Goal: Task Accomplishment & Management: Complete application form

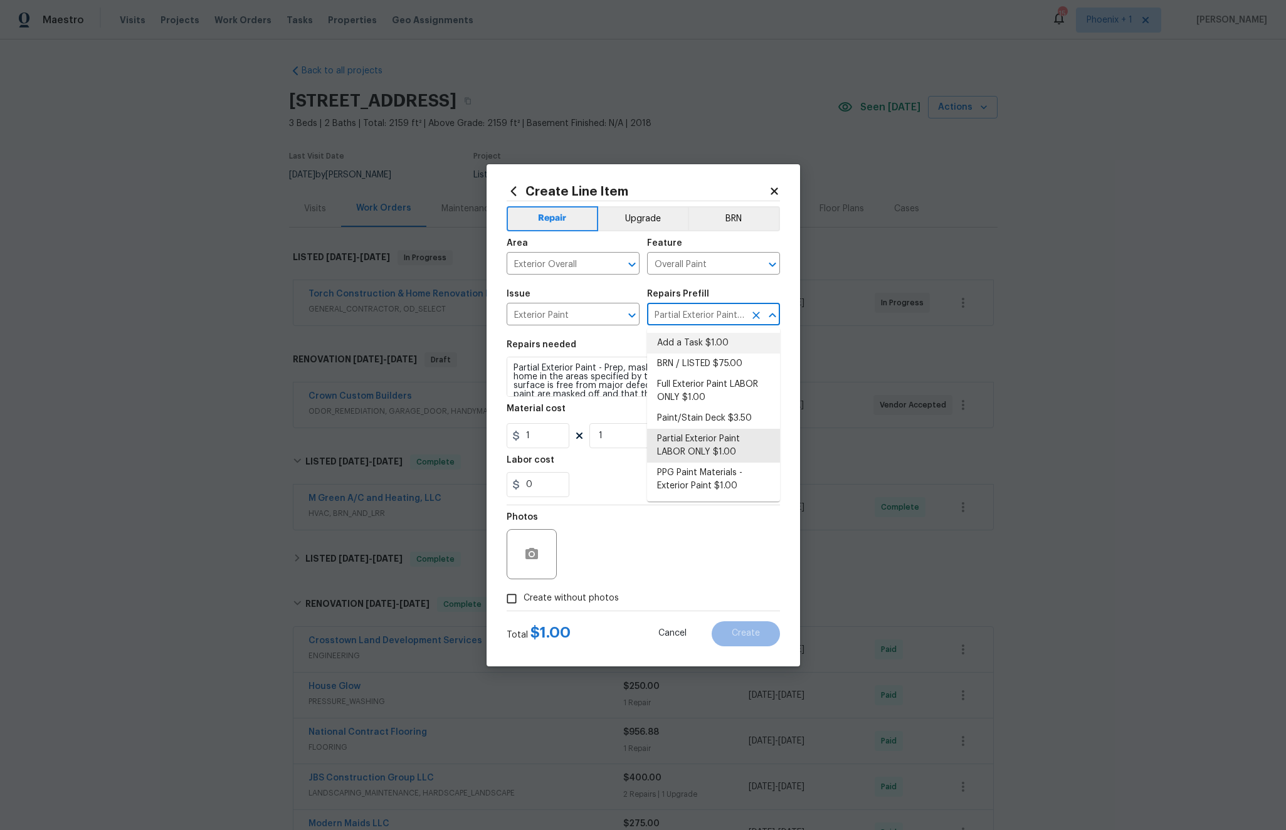
scroll to position [1658, 0]
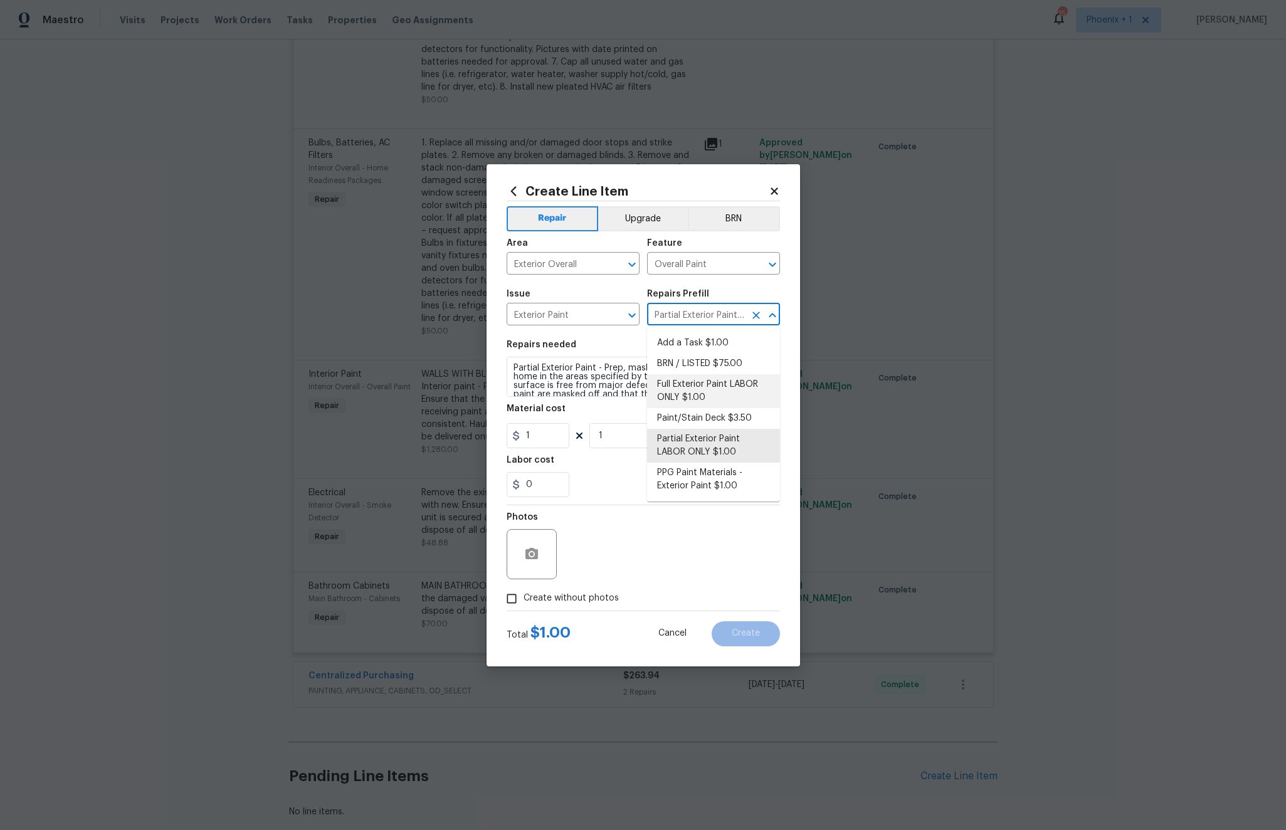
click at [704, 392] on li "Full Exterior Paint LABOR ONLY $1.00" at bounding box center [713, 391] width 133 height 34
type input "Full Exterior Paint LABOR ONLY $1.00"
click at [715, 310] on input "Full Exterior Paint LABOR ONLY $1.00" at bounding box center [696, 315] width 98 height 19
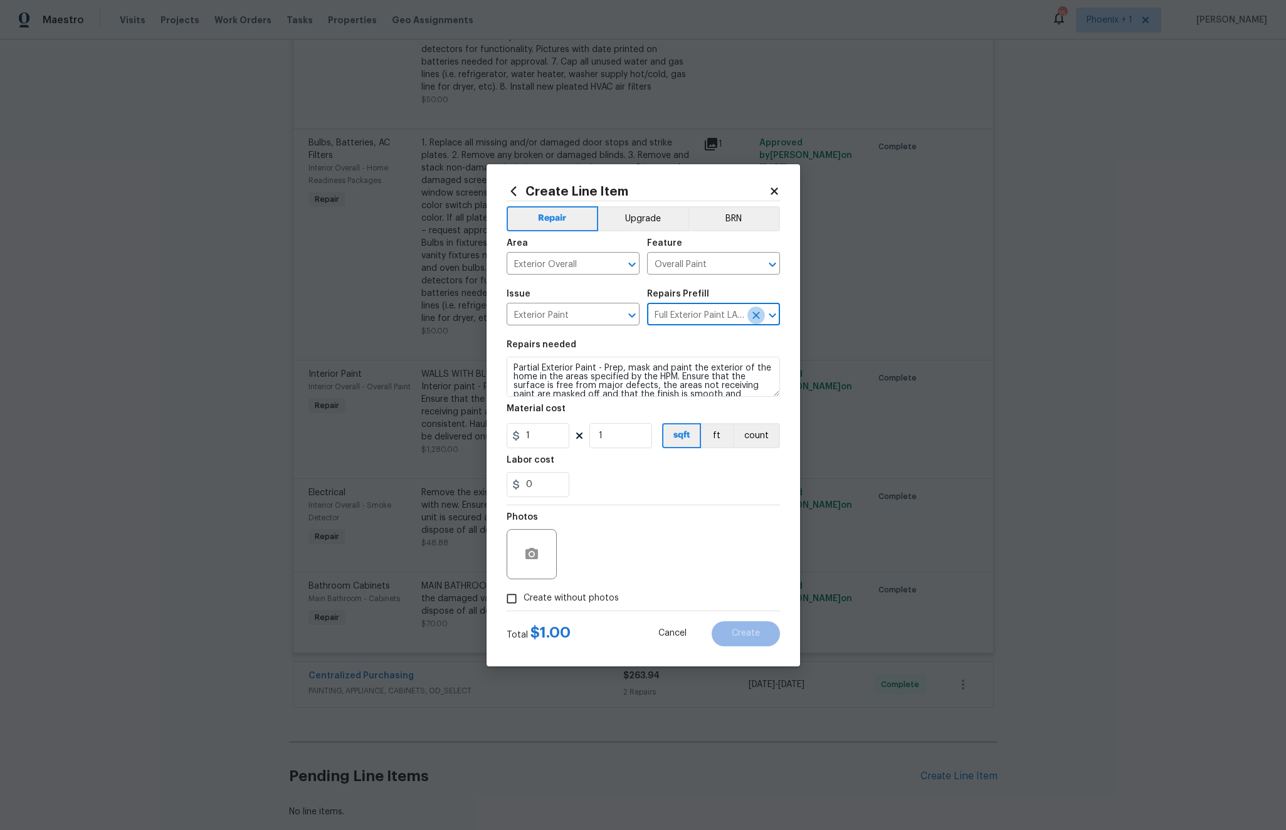
click at [755, 315] on icon "Clear" at bounding box center [756, 316] width 8 height 8
click at [708, 315] on input "text" at bounding box center [696, 315] width 98 height 19
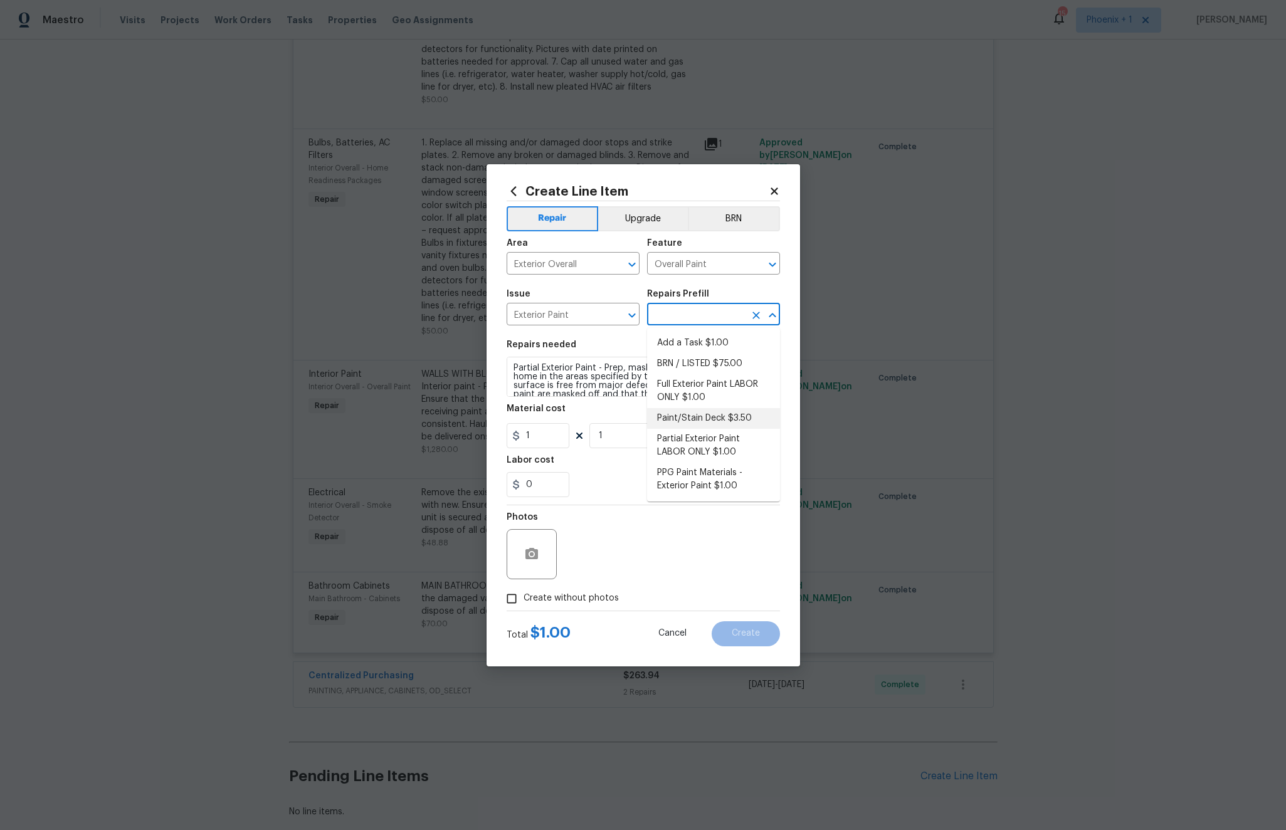
click at [737, 412] on li "Paint/Stain Deck $3.50" at bounding box center [713, 418] width 133 height 21
type input "Paint/Stain Deck $3.50"
type input "3.5"
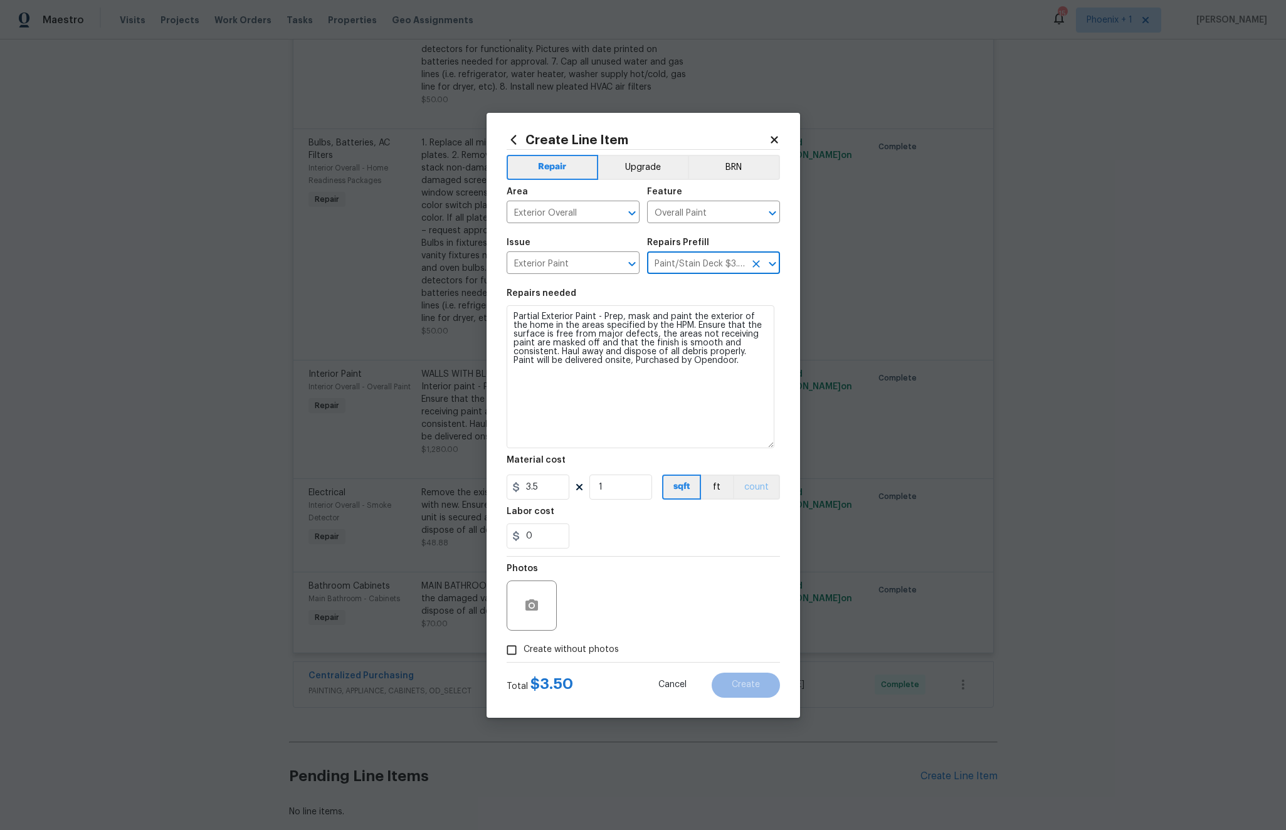
drag, startPoint x: 775, startPoint y: 393, endPoint x: 770, endPoint y: 496, distance: 102.9
click at [770, 496] on section "Repairs needed Prep, mask and paint/stain the exterior wood deck (PM to approve…" at bounding box center [642, 418] width 273 height 275
click at [615, 483] on input "1" at bounding box center [620, 486] width 63 height 25
drag, startPoint x: 612, startPoint y: 485, endPoint x: 584, endPoint y: 483, distance: 27.6
click at [584, 483] on div "3.5 1 sqft ft count" at bounding box center [642, 486] width 273 height 25
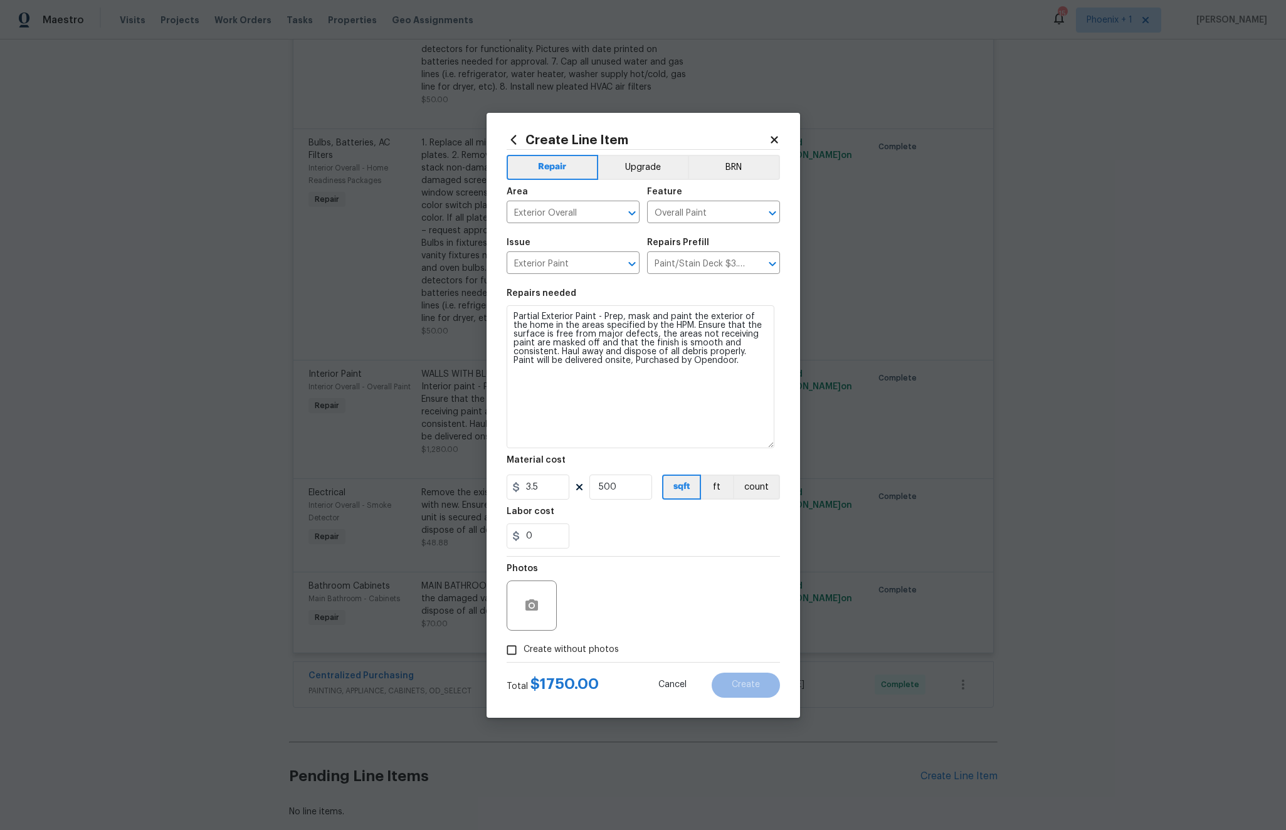
click at [684, 526] on div "0" at bounding box center [642, 535] width 273 height 25
click at [622, 486] on input "500" at bounding box center [620, 486] width 63 height 25
type input "1"
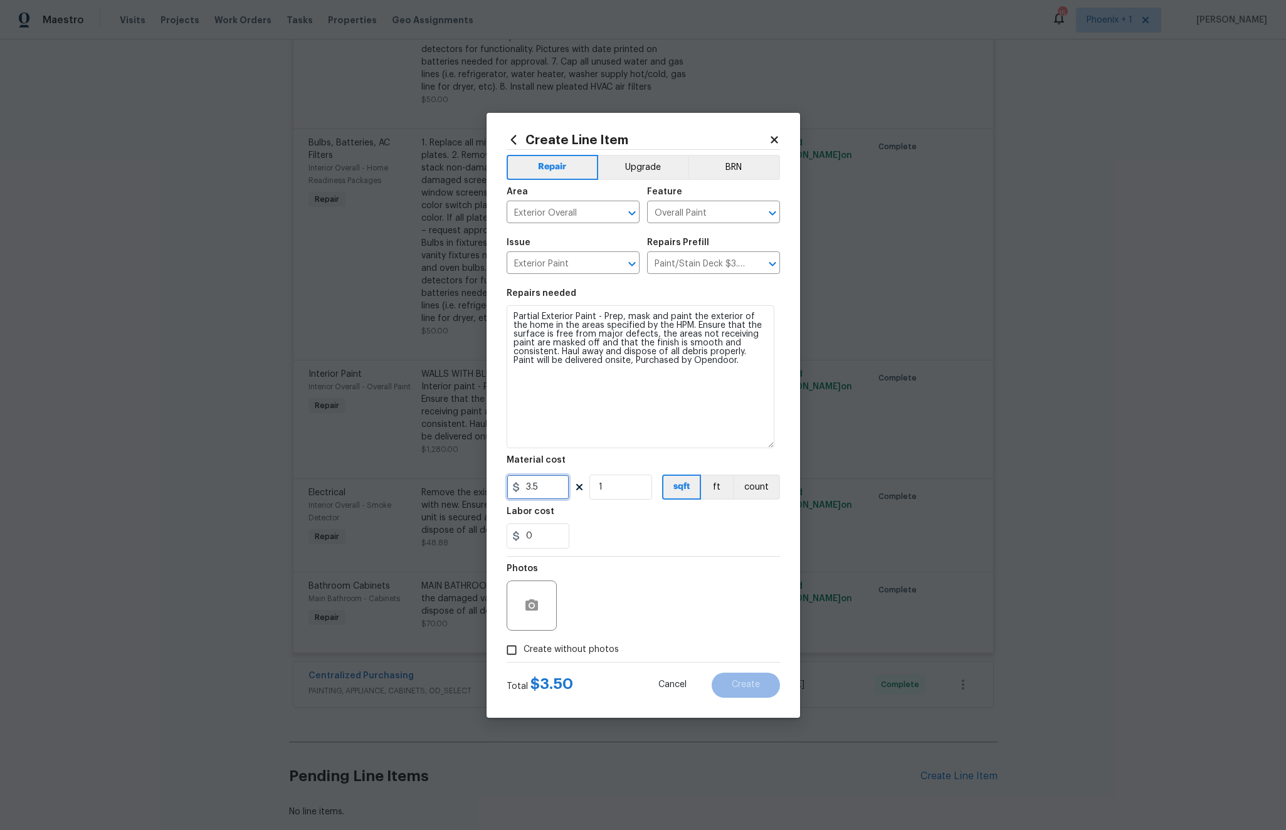
drag, startPoint x: 535, startPoint y: 488, endPoint x: 543, endPoint y: 488, distance: 7.5
click at [523, 487] on input "3.5" at bounding box center [537, 486] width 63 height 25
drag, startPoint x: 545, startPoint y: 488, endPoint x: 516, endPoint y: 488, distance: 28.8
click at [516, 487] on div "3.5" at bounding box center [537, 486] width 63 height 25
click at [535, 490] on input "3.5" at bounding box center [537, 486] width 63 height 25
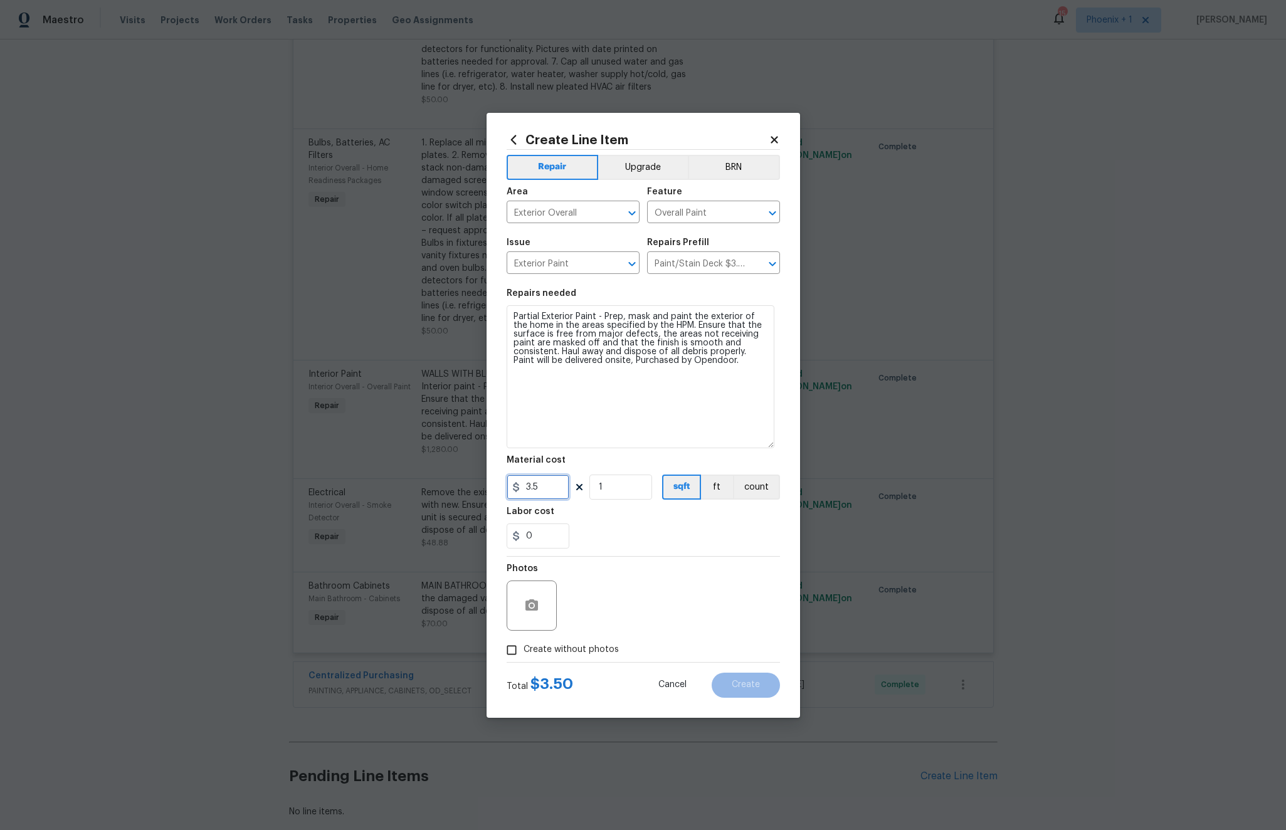
click at [543, 488] on input "3.5" at bounding box center [537, 486] width 63 height 25
click at [631, 517] on div "Labor cost" at bounding box center [642, 515] width 273 height 16
click at [547, 486] on input "1750" at bounding box center [537, 486] width 63 height 25
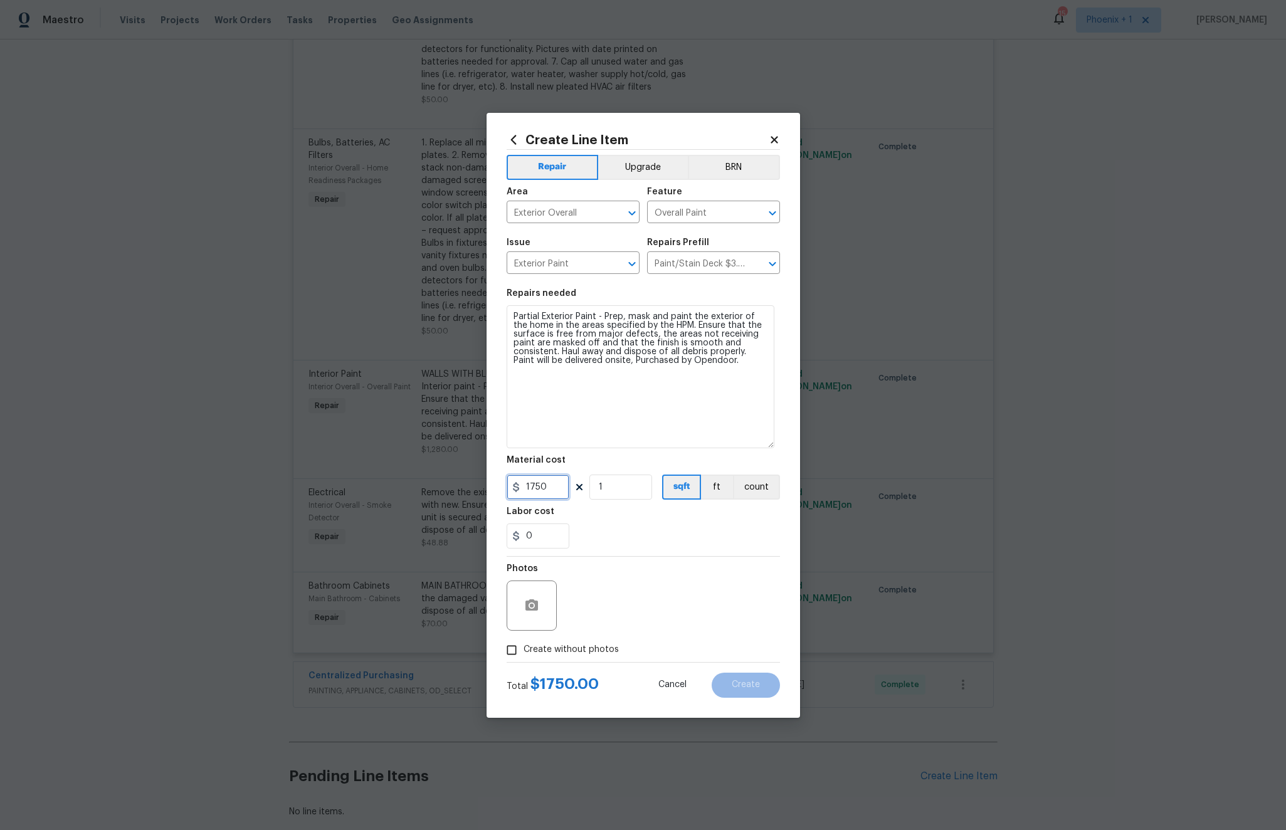
click at [547, 485] on input "1750" at bounding box center [537, 486] width 63 height 25
type input "0"
click at [542, 537] on input "0" at bounding box center [537, 535] width 63 height 25
type input "1750"
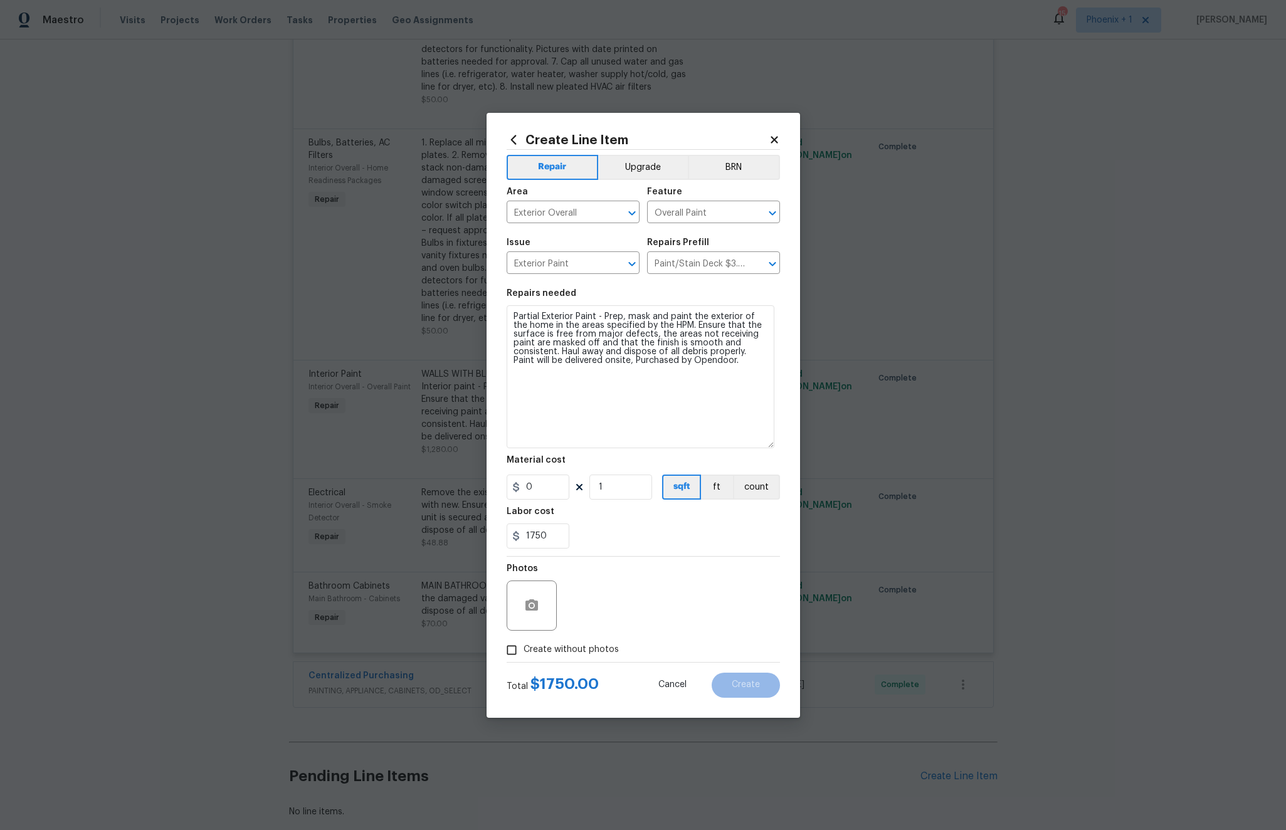
click at [636, 530] on div "1750" at bounding box center [642, 535] width 273 height 25
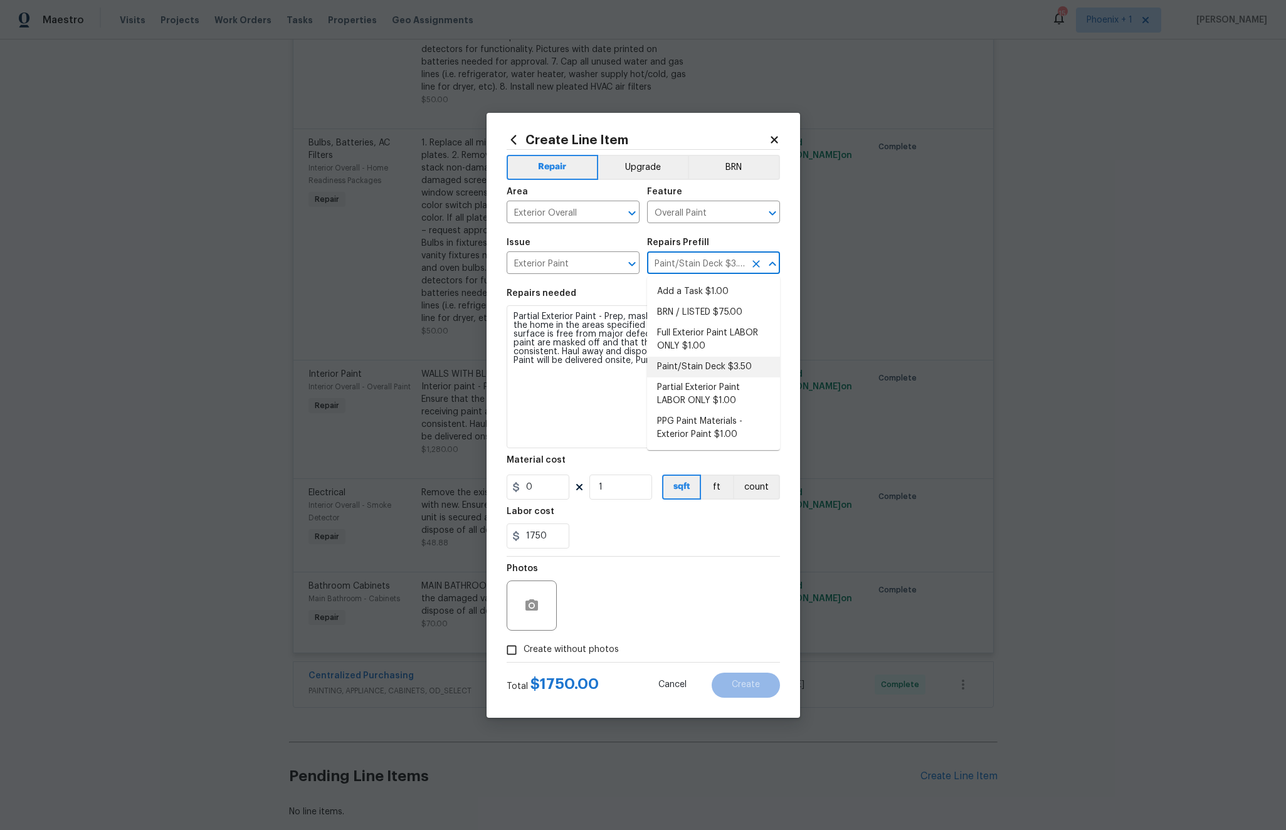
click at [716, 271] on input "Paint/Stain Deck $3.50" at bounding box center [696, 263] width 98 height 19
click at [688, 347] on li "Full Exterior Paint LABOR ONLY $1.00" at bounding box center [713, 340] width 133 height 34
type input "Full Exterior Paint LABOR ONLY $1.00"
type input "1"
click at [714, 265] on input "Full Exterior Paint LABOR ONLY $1.00" at bounding box center [696, 263] width 98 height 19
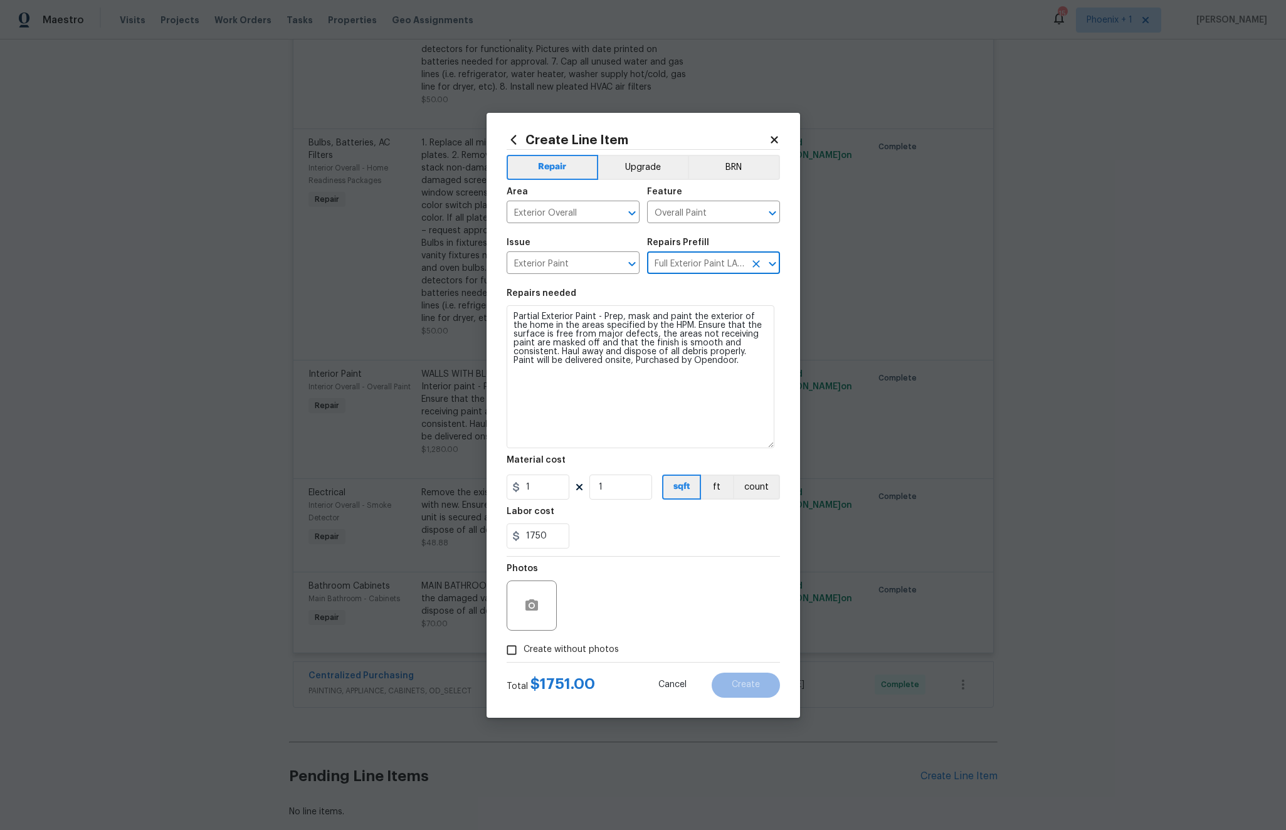
click at [730, 264] on input "Full Exterior Paint LABOR ONLY $1.00" at bounding box center [696, 263] width 98 height 19
click at [756, 261] on icon "Clear" at bounding box center [756, 264] width 13 height 13
click at [713, 264] on input "text" at bounding box center [696, 263] width 98 height 19
click at [708, 375] on li "Paint/Stain Deck $3.50" at bounding box center [713, 367] width 133 height 21
type input "Paint/Stain Deck $3.50"
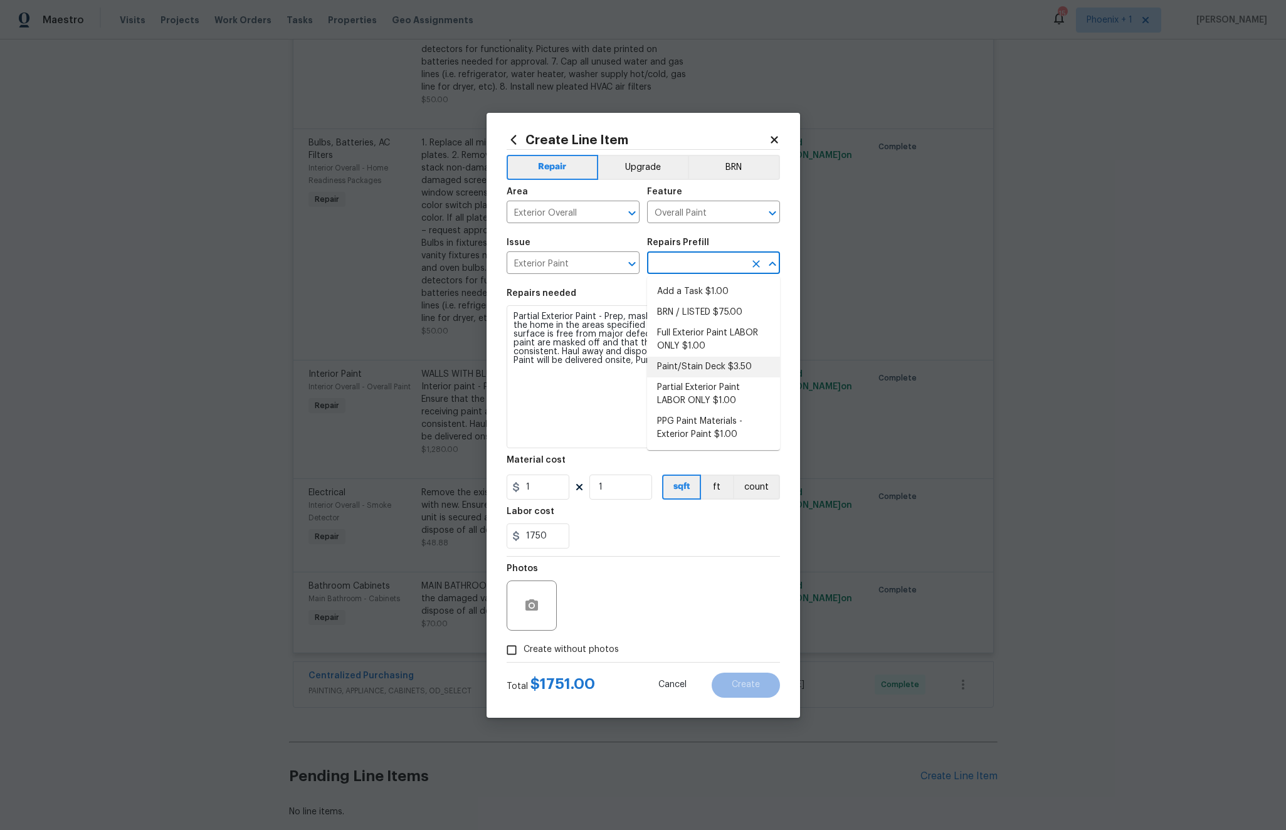
type input "3.5"
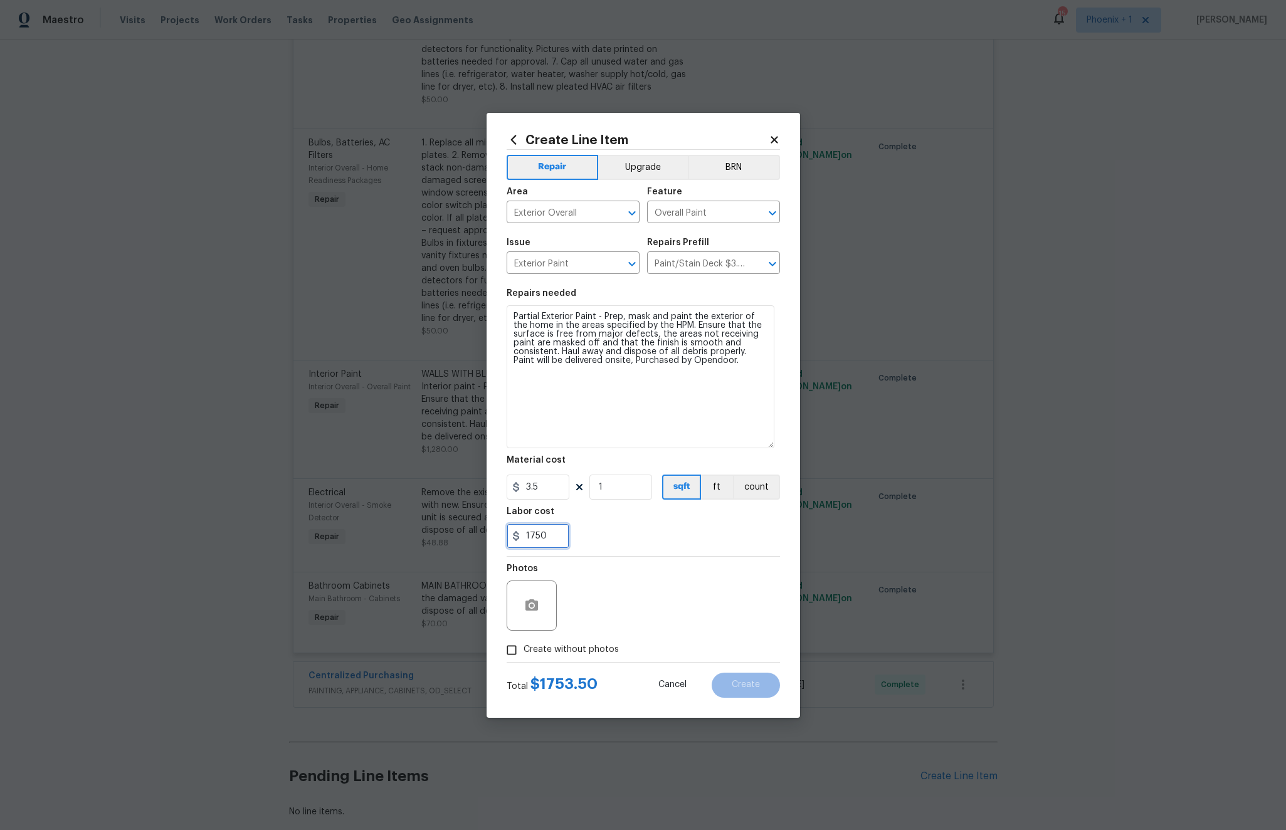
click at [552, 540] on input "1750" at bounding box center [537, 535] width 63 height 25
type input "0"
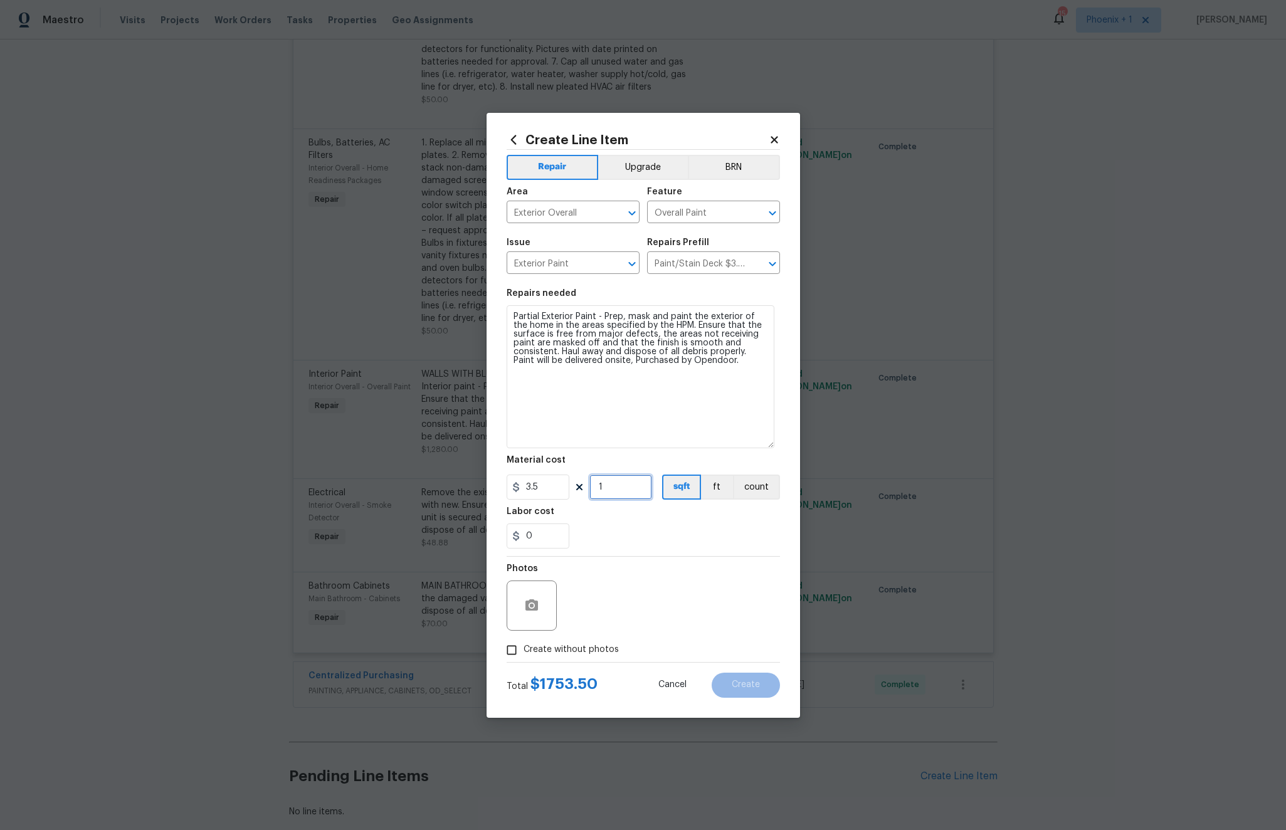
click at [610, 490] on input "1" at bounding box center [620, 486] width 63 height 25
drag, startPoint x: 624, startPoint y: 521, endPoint x: 608, endPoint y: 524, distance: 15.9
click at [623, 521] on div "Labor cost" at bounding box center [642, 515] width 273 height 16
click at [621, 485] on input "500" at bounding box center [620, 486] width 63 height 25
type input "400"
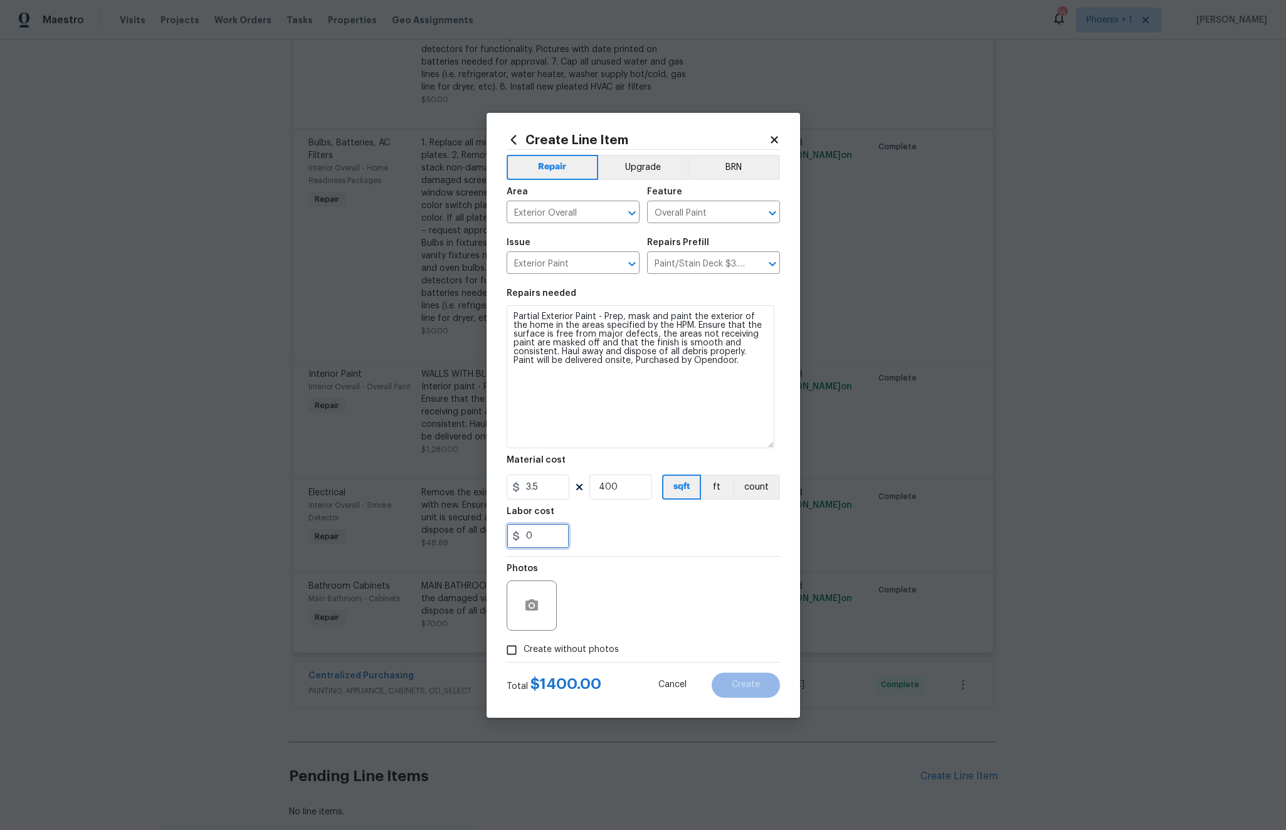
click at [546, 531] on input "0" at bounding box center [537, 535] width 63 height 25
type input "350"
click at [601, 532] on div "350" at bounding box center [642, 535] width 273 height 25
click at [734, 264] on input "Paint/Stain Deck $3.50" at bounding box center [696, 263] width 98 height 19
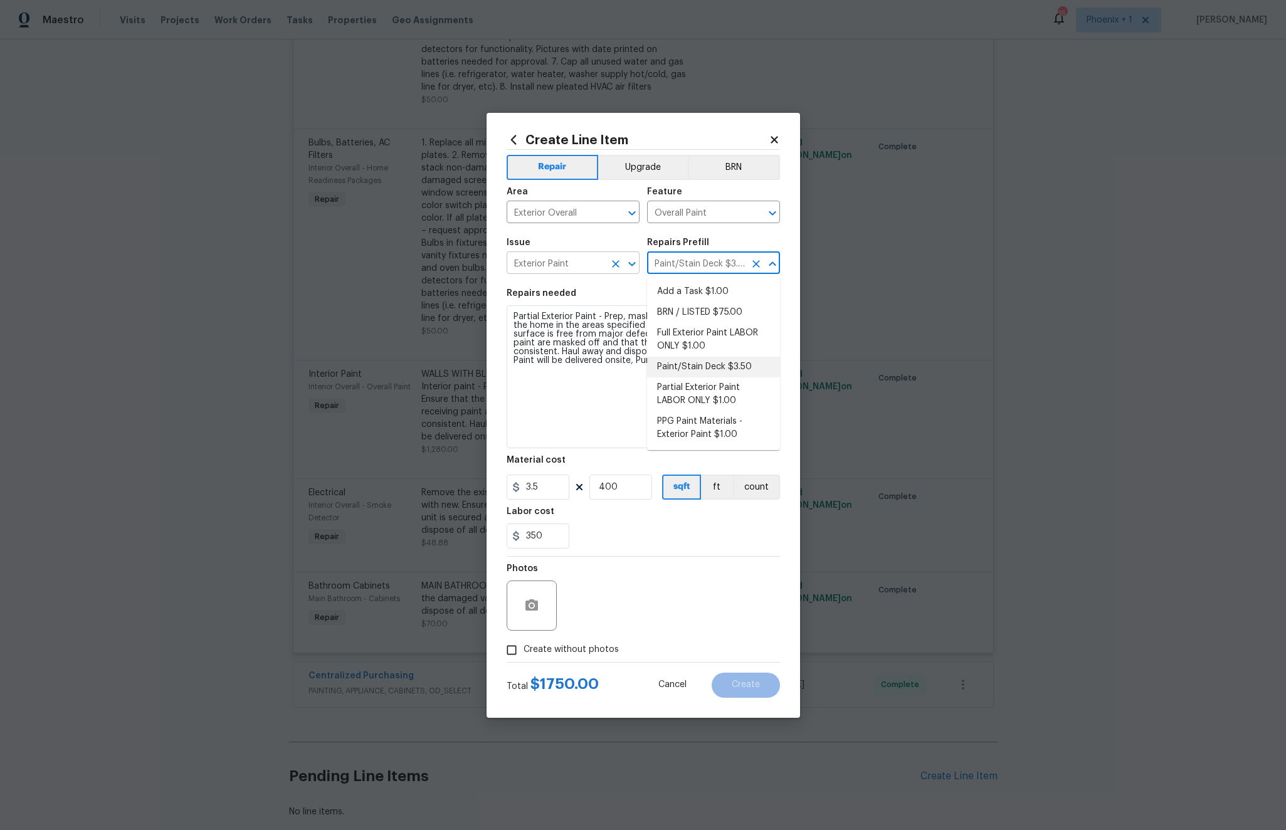
click at [597, 264] on input "Exterior Paint" at bounding box center [555, 263] width 98 height 19
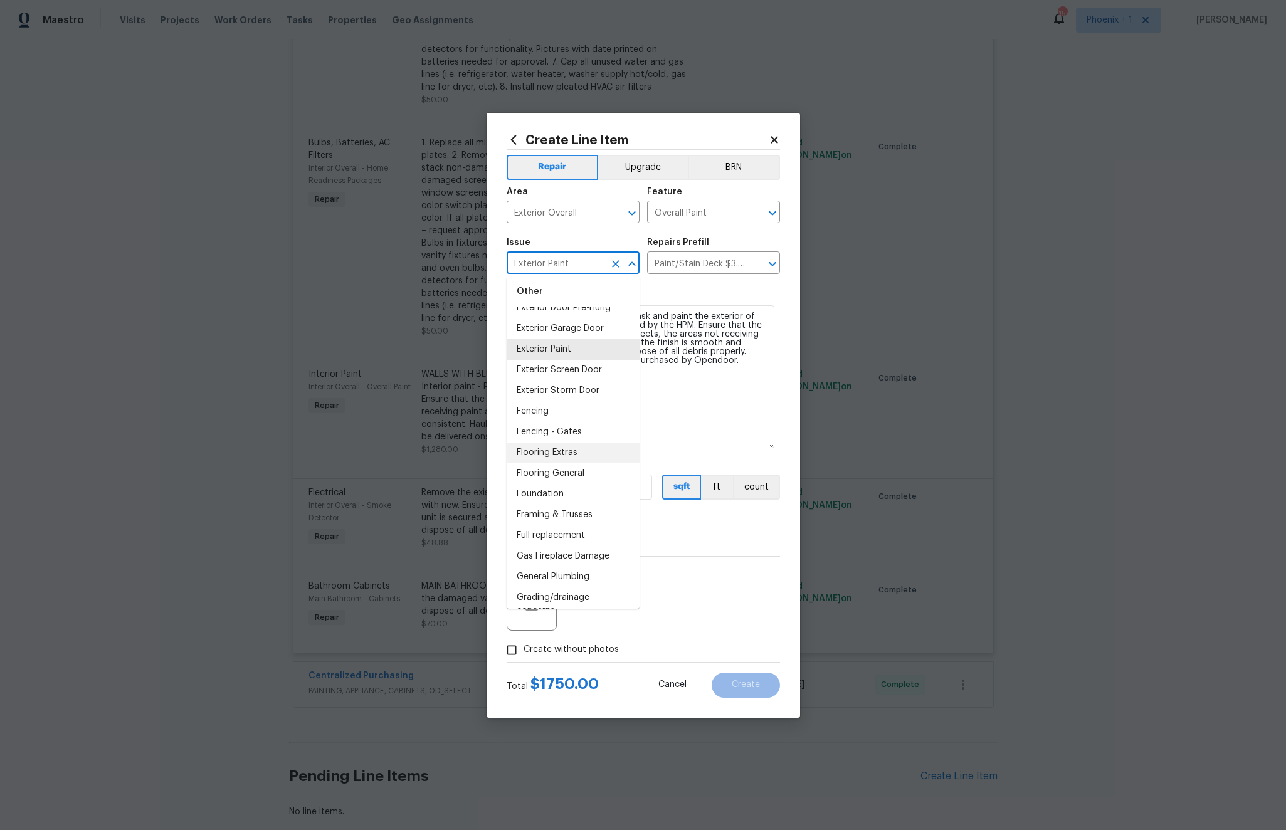
scroll to position [895, 0]
click at [560, 476] on li "Flooring General" at bounding box center [572, 476] width 133 height 21
type input "Flooring General"
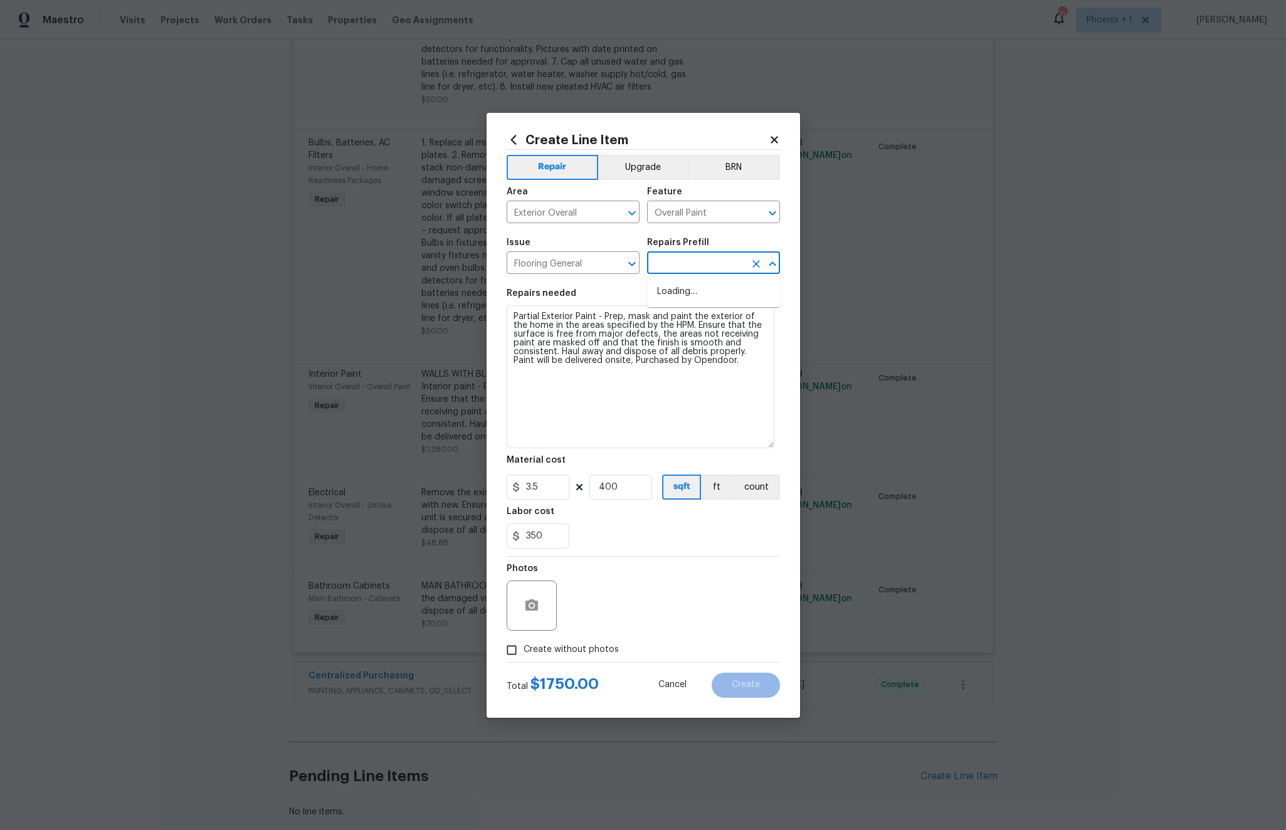
click at [686, 254] on input "text" at bounding box center [696, 263] width 98 height 19
click at [688, 231] on div "Issue Flooring General ​ Repairs Prefill ​" at bounding box center [642, 256] width 273 height 51
click at [674, 681] on span "Cancel" at bounding box center [672, 684] width 28 height 9
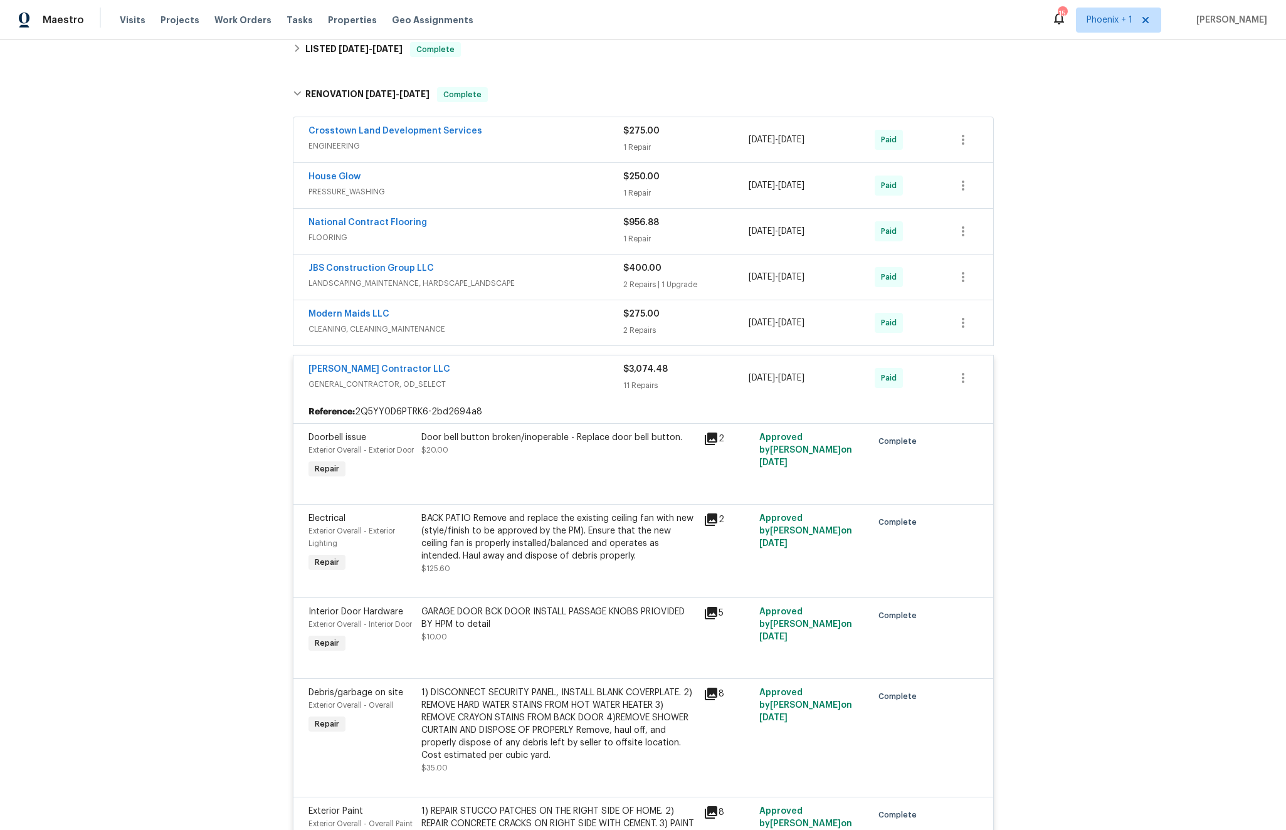
scroll to position [1757, 0]
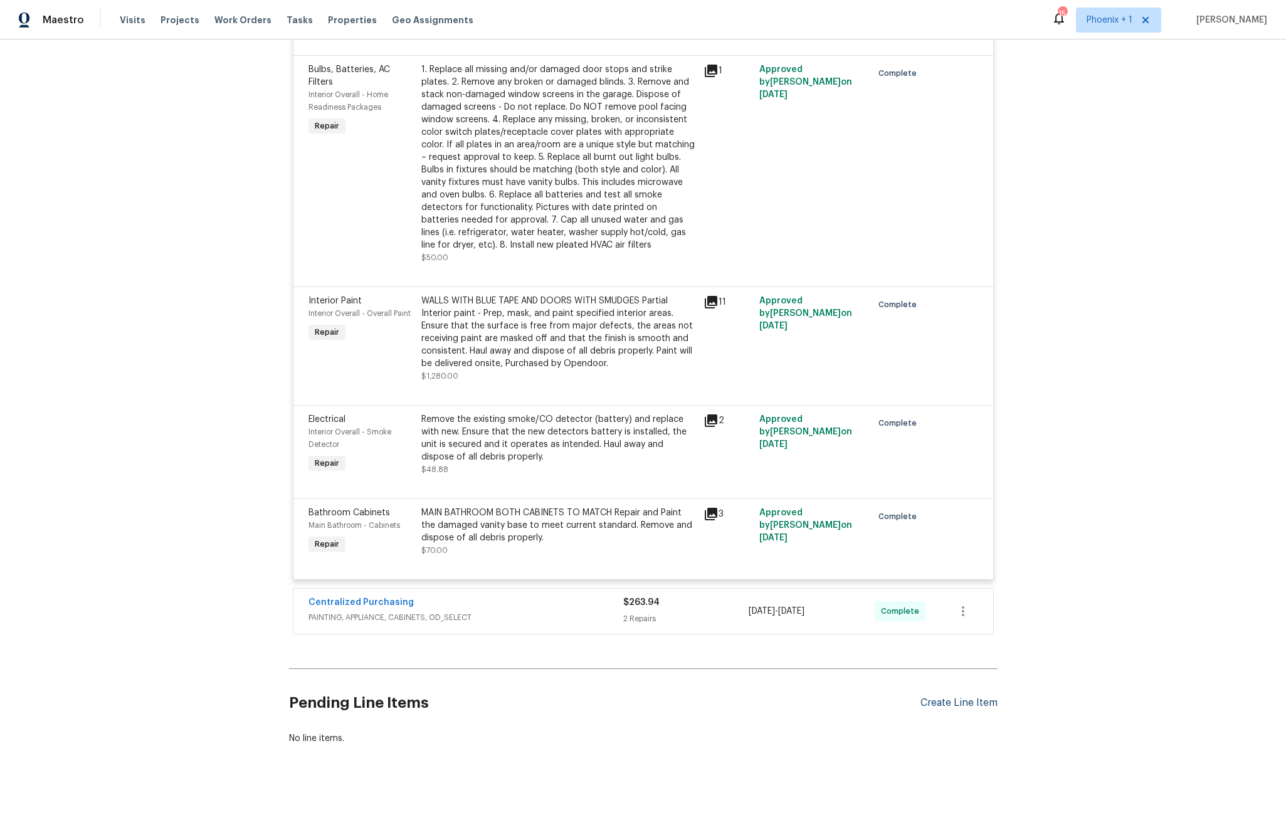
click at [959, 701] on div "Create Line Item" at bounding box center [958, 703] width 77 height 12
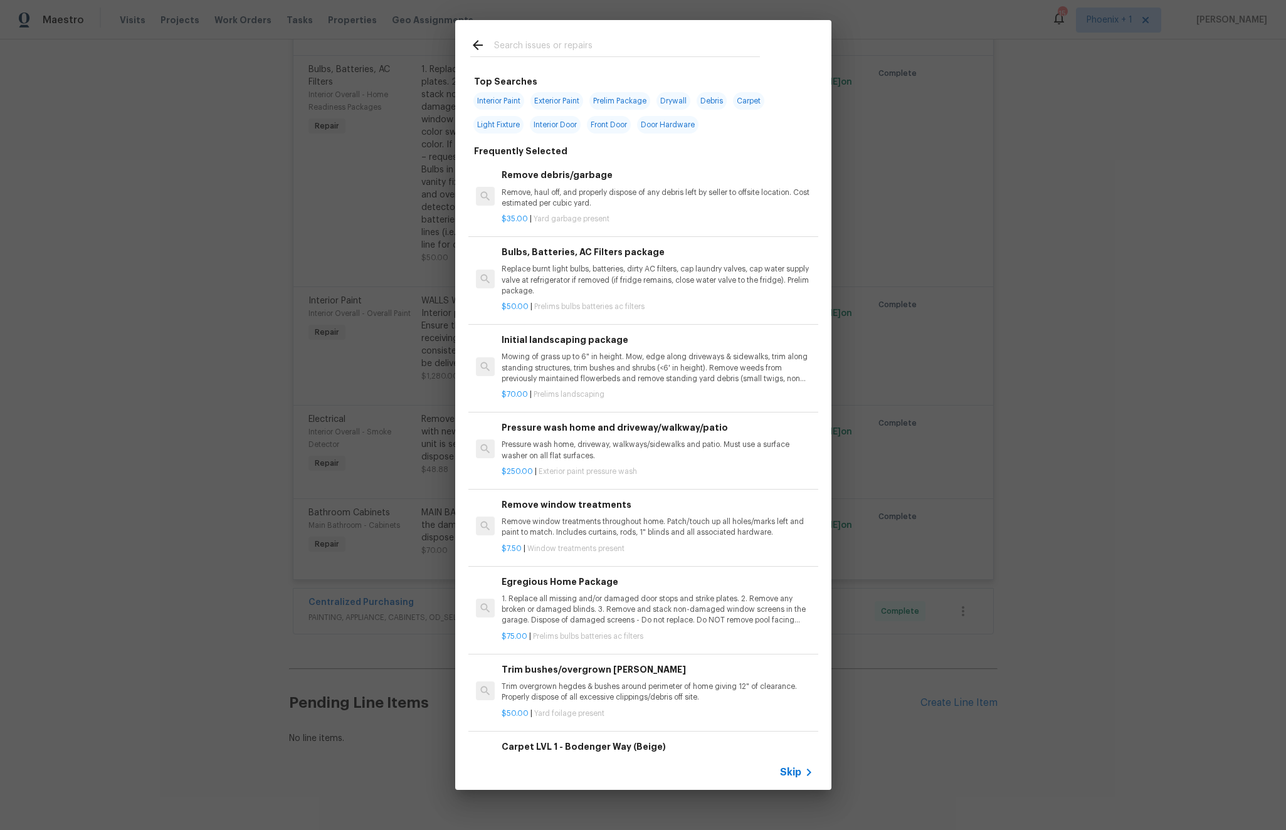
click at [802, 768] on icon at bounding box center [808, 772] width 15 height 15
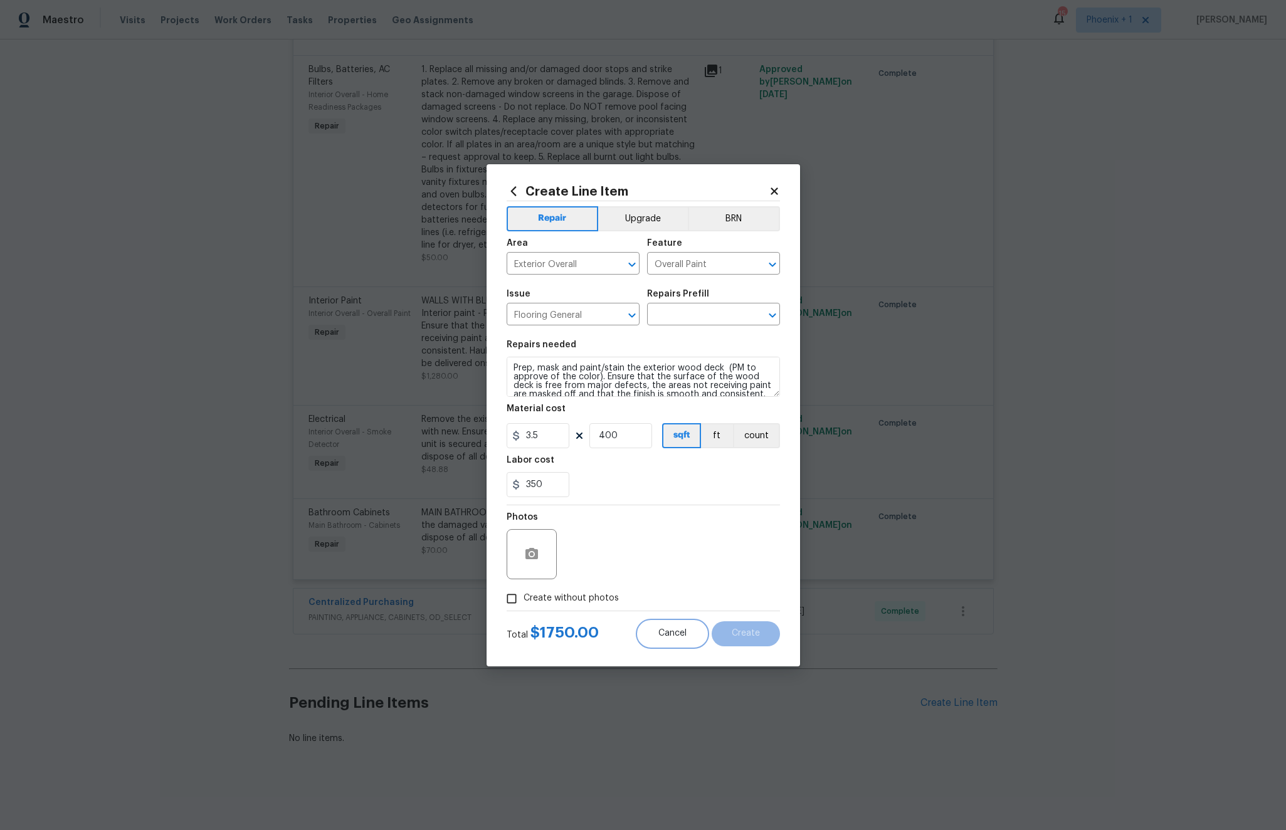
click at [659, 633] on span "Cancel" at bounding box center [672, 633] width 28 height 9
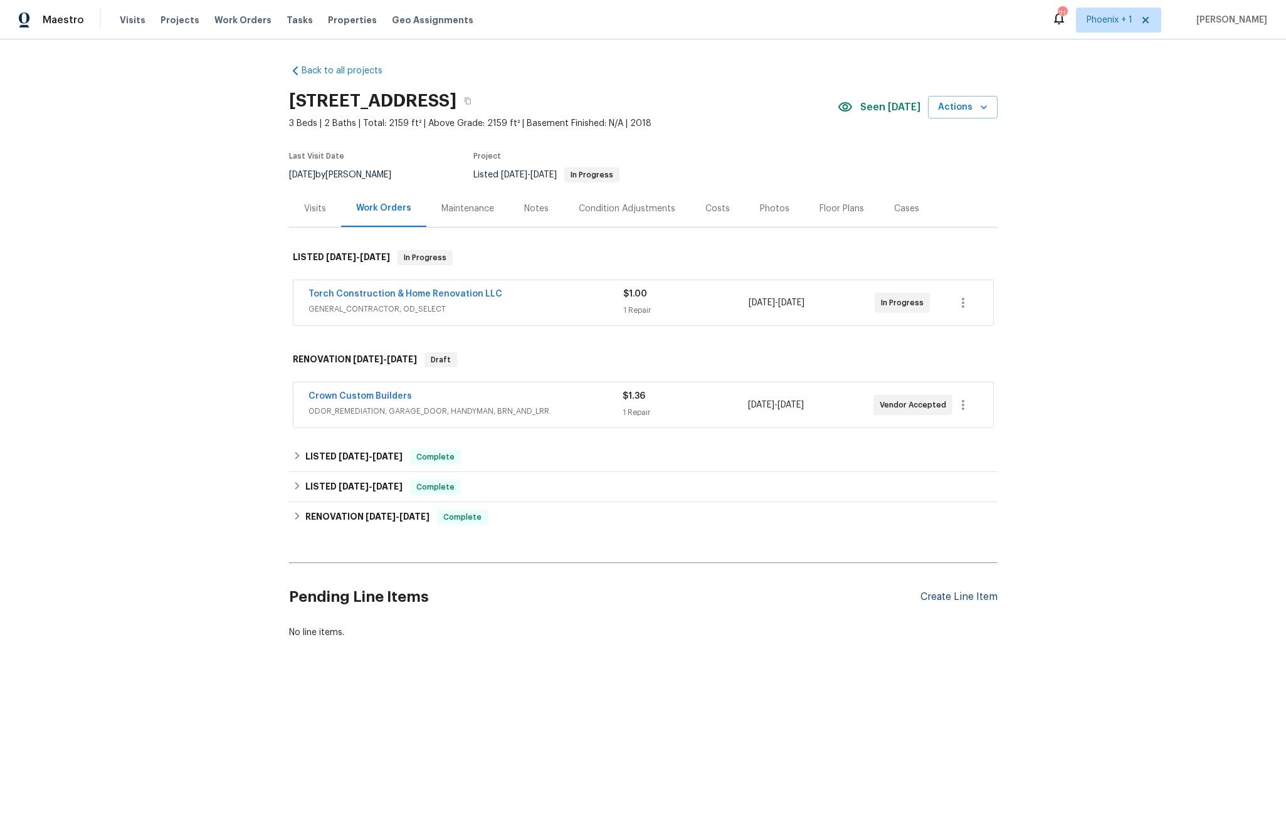
click at [971, 592] on div "Create Line Item" at bounding box center [958, 597] width 77 height 12
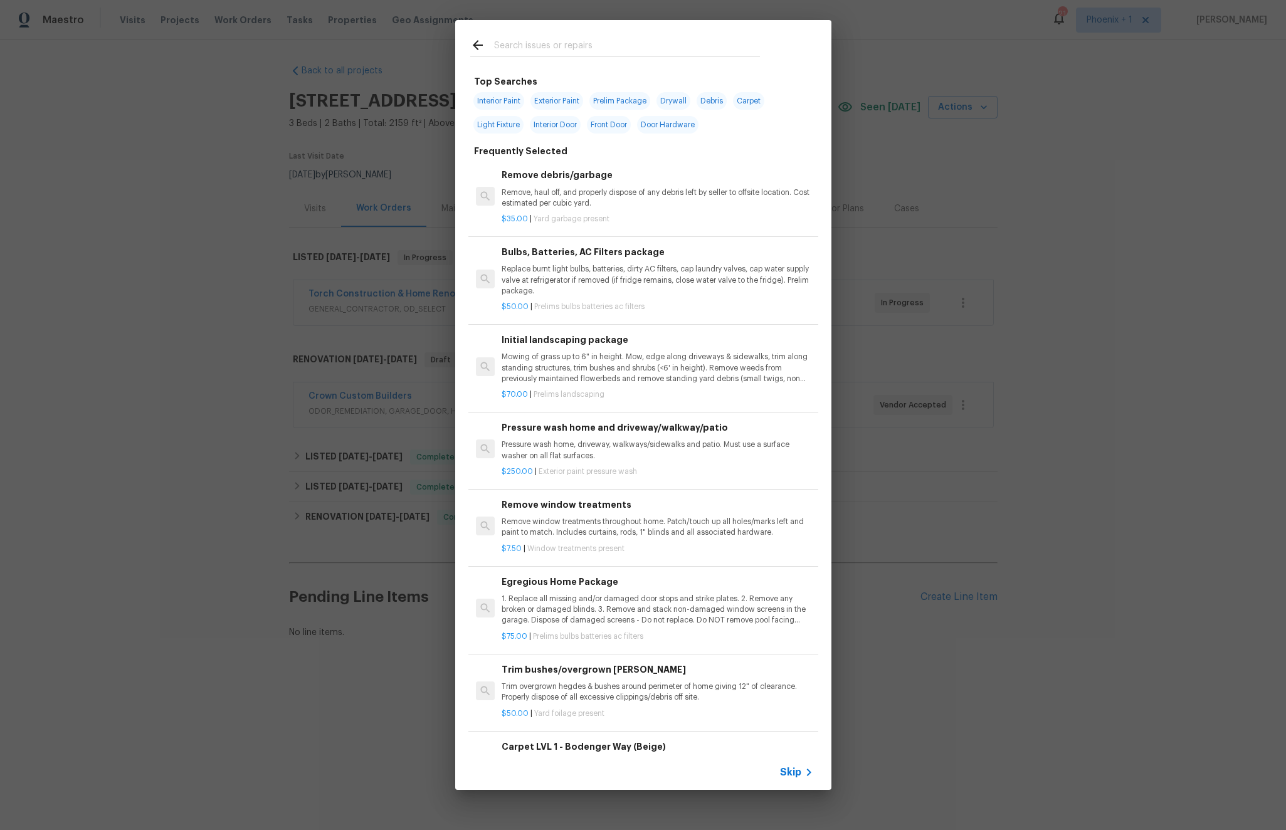
click at [801, 773] on icon at bounding box center [808, 772] width 15 height 15
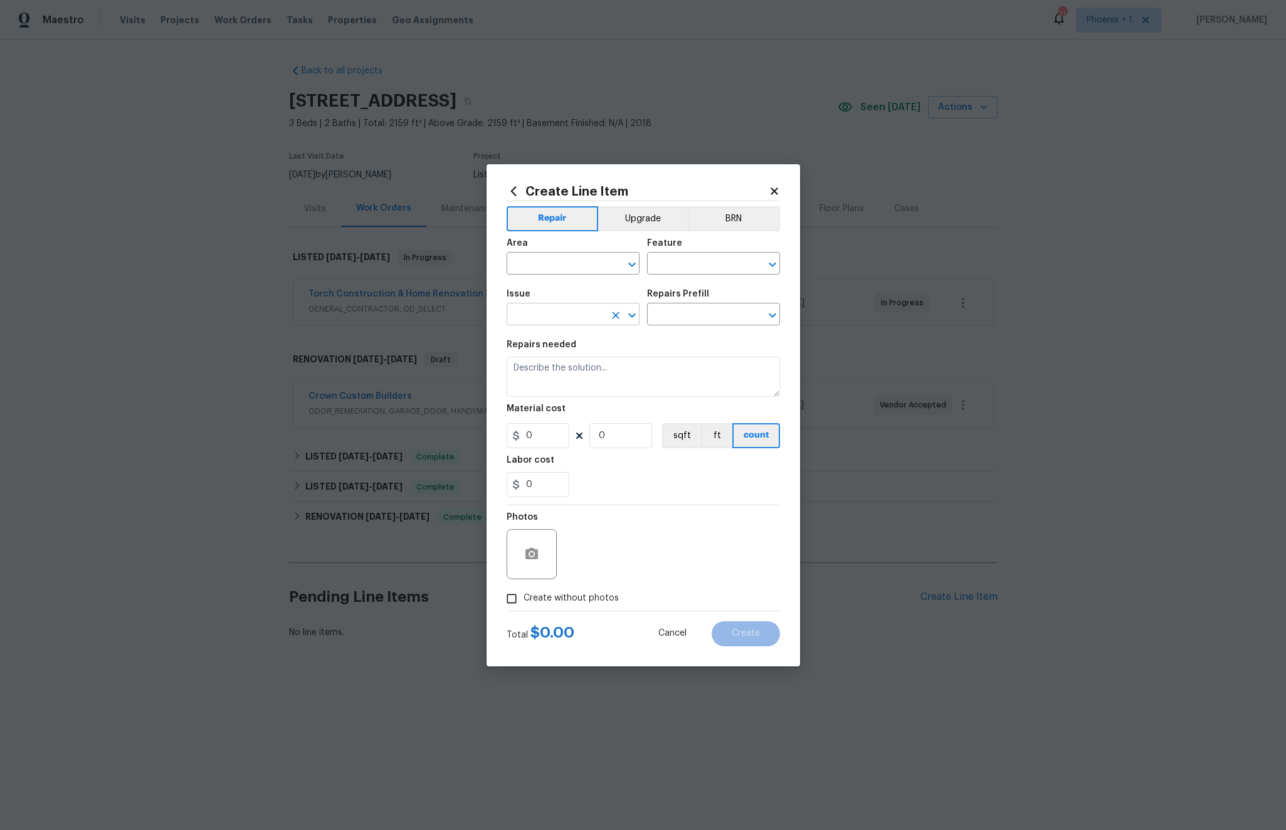
click at [569, 317] on input "text" at bounding box center [555, 315] width 98 height 19
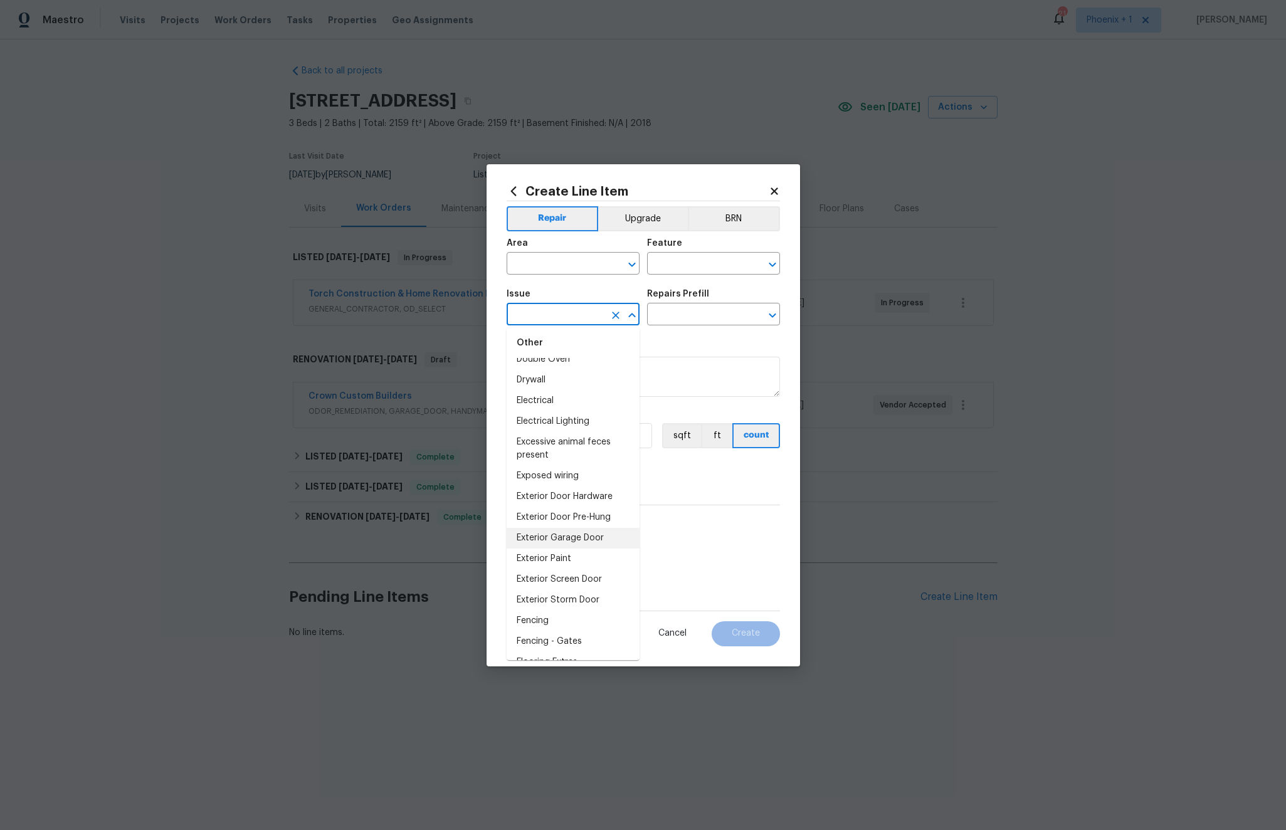
scroll to position [772, 0]
click at [565, 605] on li "Flooring General" at bounding box center [572, 600] width 133 height 21
type input "Flooring General"
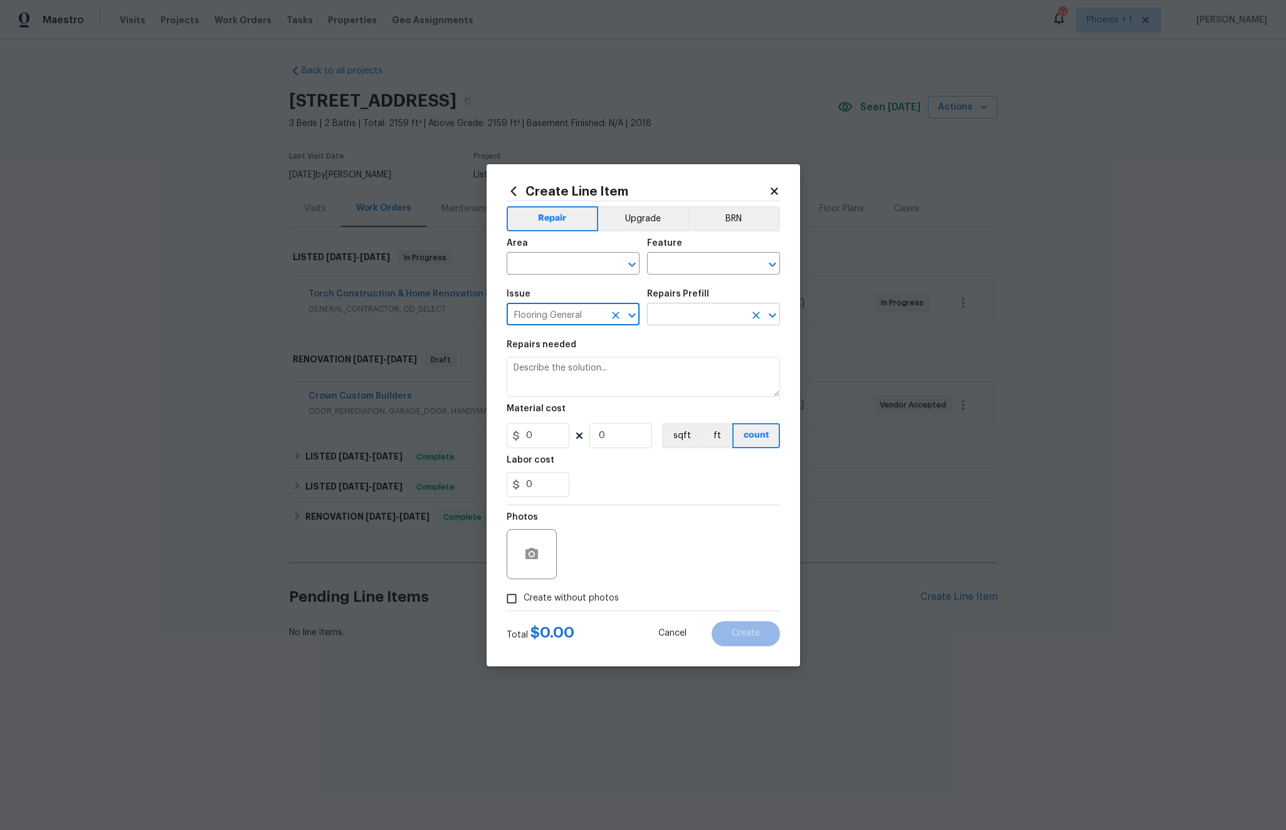
click at [696, 318] on input "text" at bounding box center [696, 315] width 98 height 19
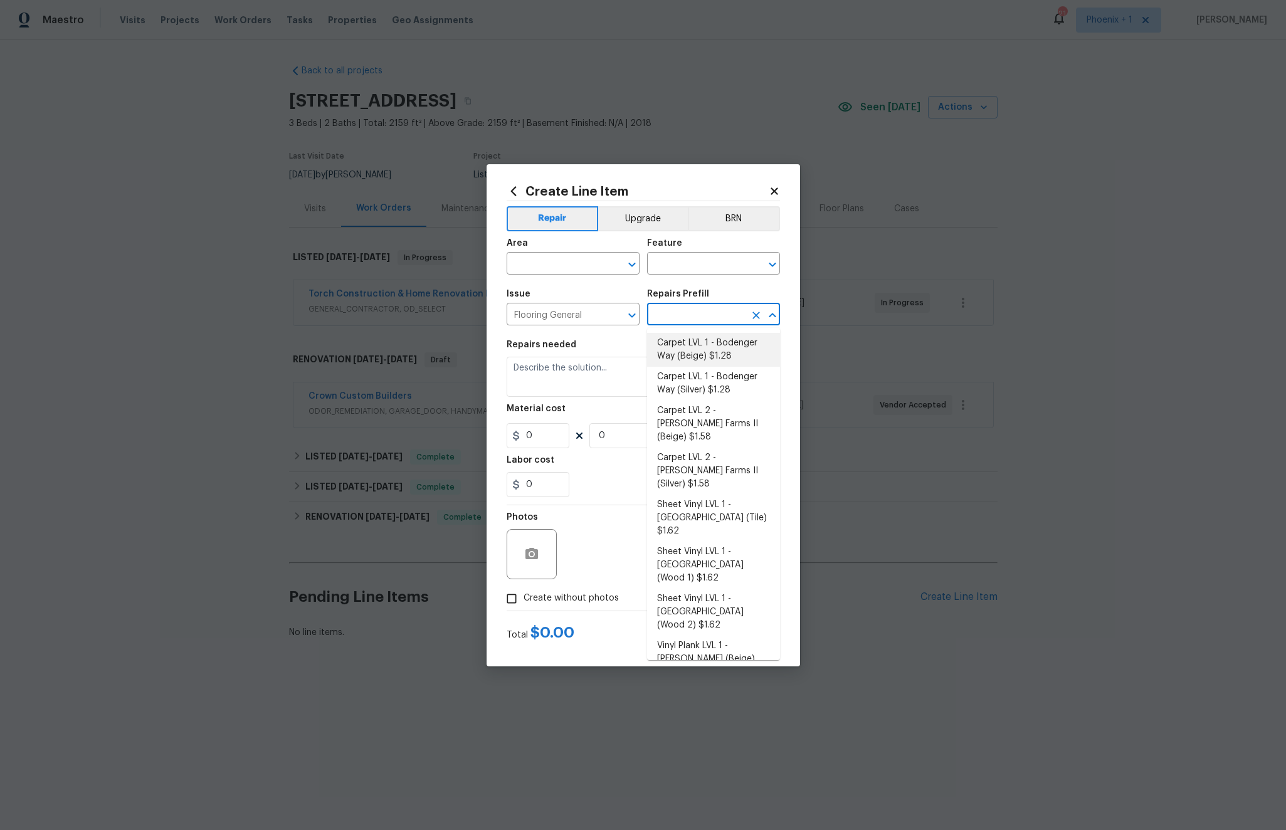
click at [708, 344] on li "Carpet LVL 1 - Bodenger Way (Beige) $1.28" at bounding box center [713, 350] width 133 height 34
type input "Overall Flooring"
type input "Carpet LVL 1 - Bodenger Way (Beige) $1.28"
type textarea "Install new carpet. (Bodenger Way 749 Bird Bath, Beige) at all previously carpe…"
type input "1.28"
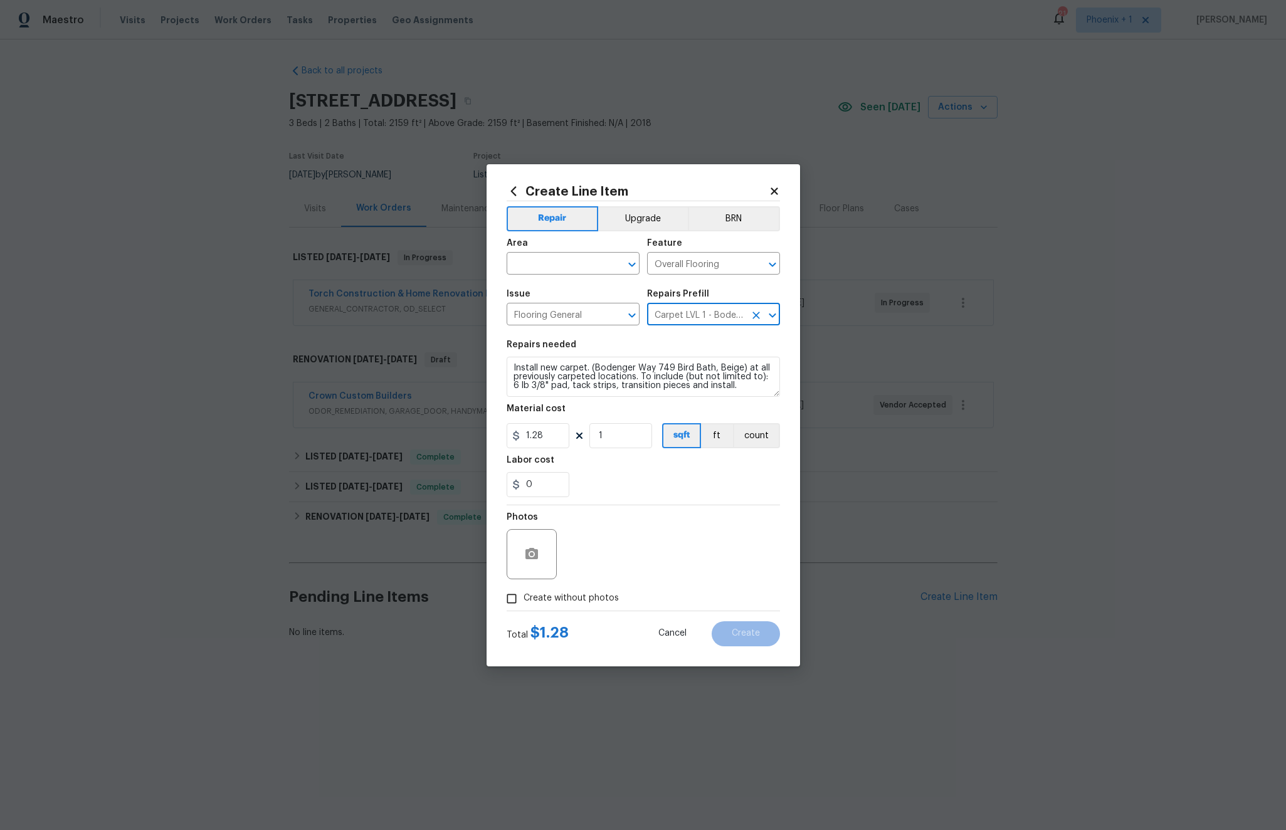
click at [693, 308] on input "Carpet LVL 1 - Bodenger Way (Beige) $1.28" at bounding box center [696, 315] width 98 height 19
click at [614, 438] on input "1" at bounding box center [620, 435] width 63 height 25
type input "2344"
click at [607, 459] on div "Labor cost" at bounding box center [642, 464] width 273 height 16
